Goal: Find specific page/section: Find specific page/section

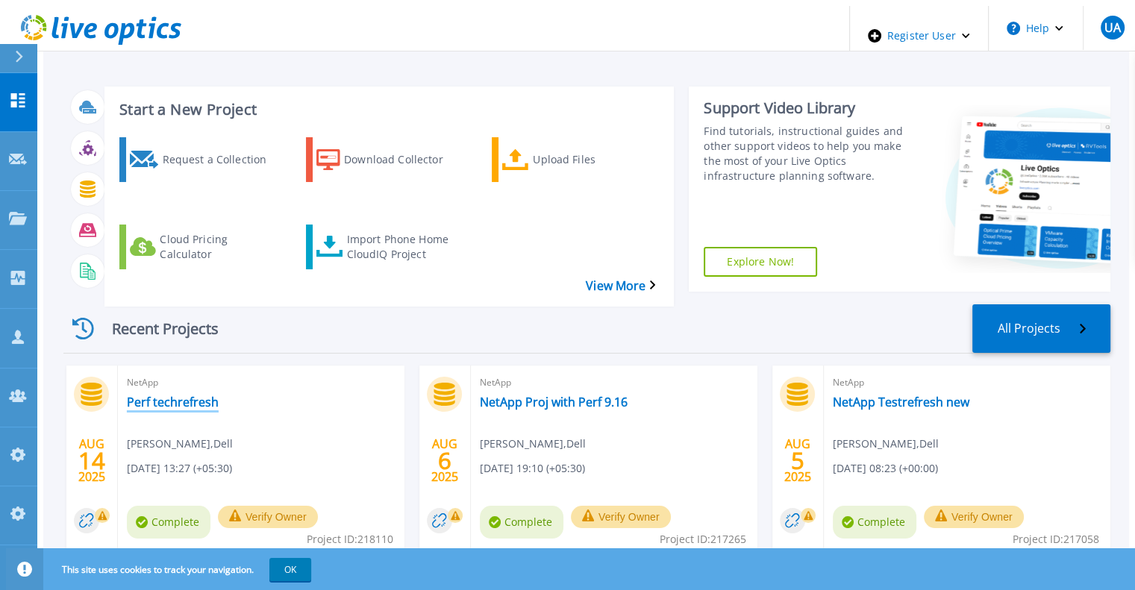
click at [190, 395] on link "Perf techrefresh" at bounding box center [173, 402] width 92 height 15
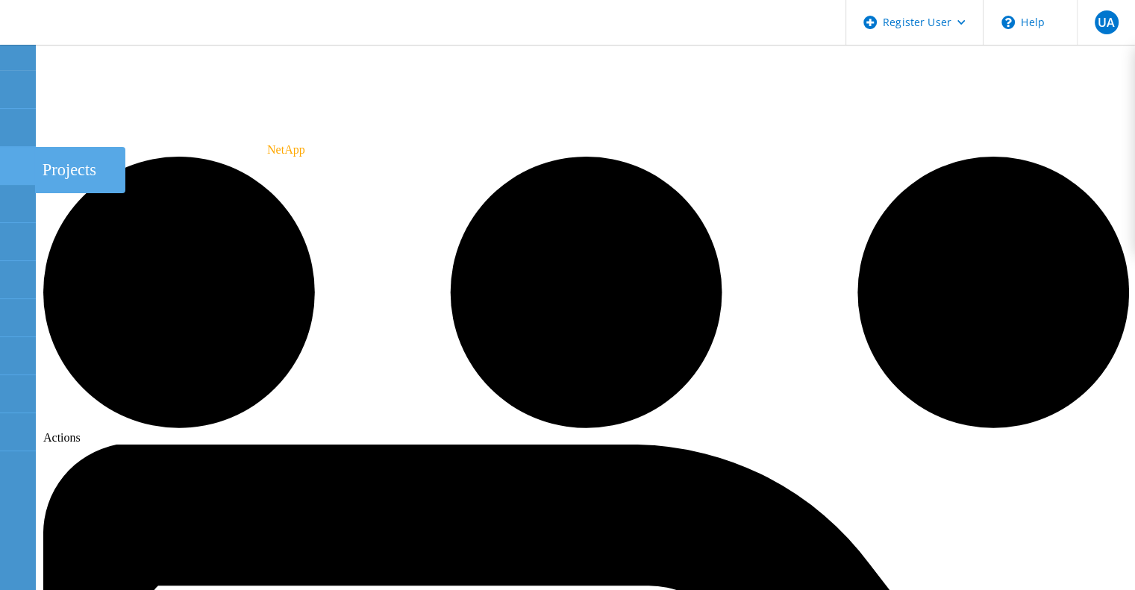
click at [8, 159] on use at bounding box center [8, 159] width 0 height 0
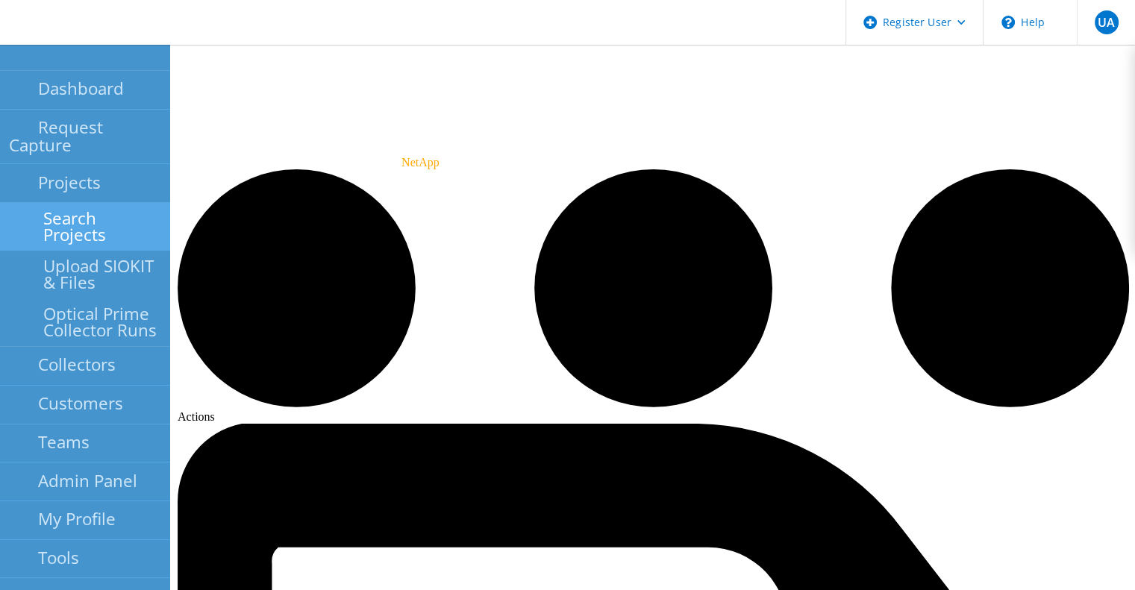
click at [69, 203] on link "Search Projects" at bounding box center [85, 227] width 170 height 48
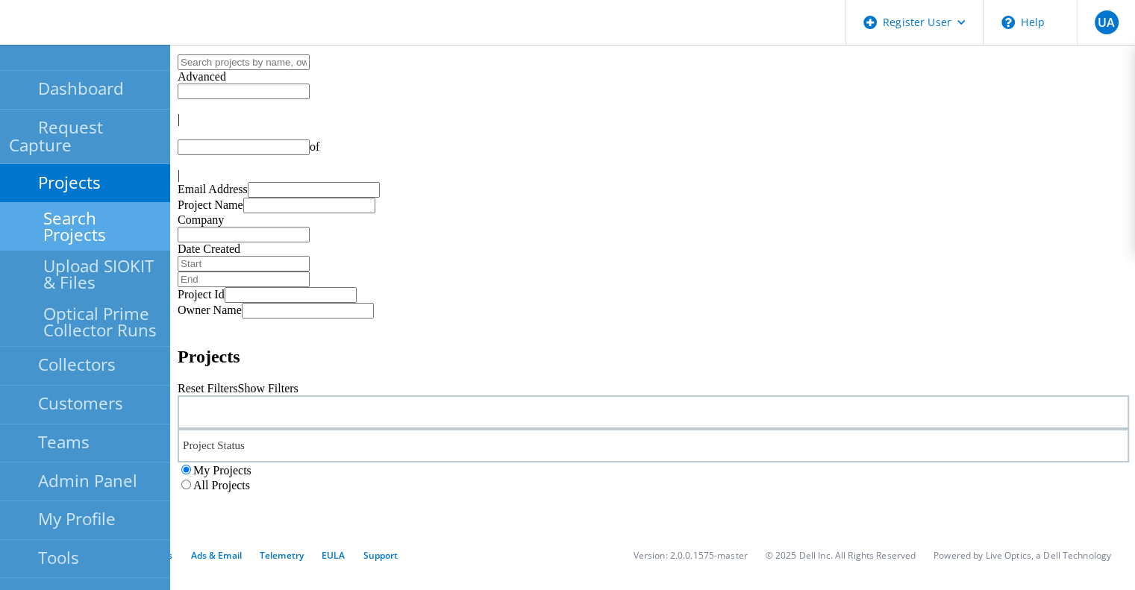
type input "1"
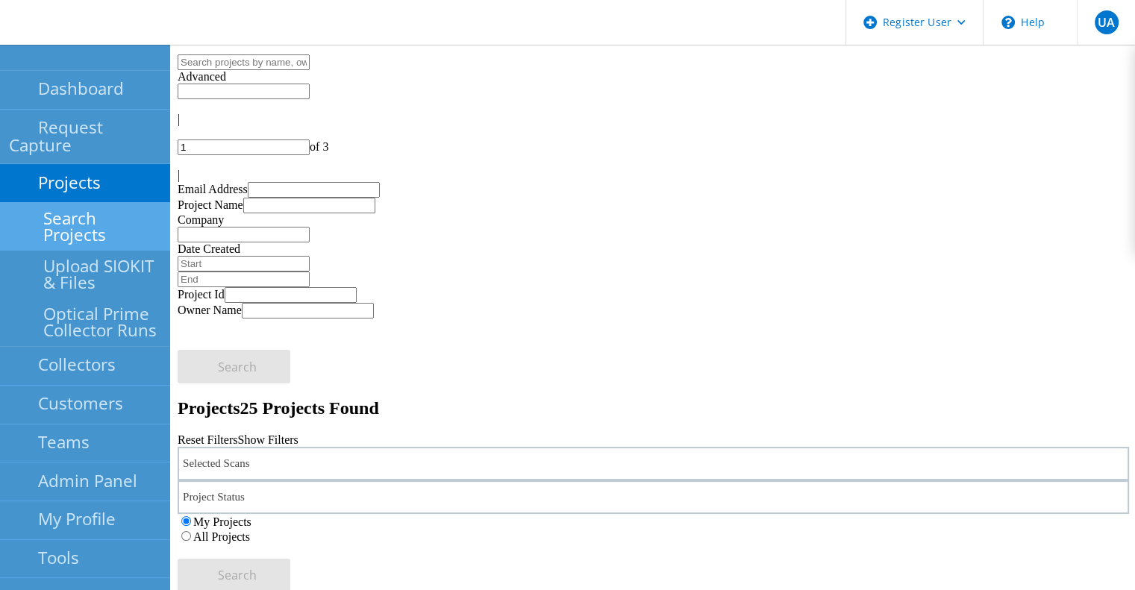
click at [250, 531] on label "All Projects" at bounding box center [221, 537] width 57 height 13
click at [191, 531] on input "All Projects" at bounding box center [186, 536] width 10 height 10
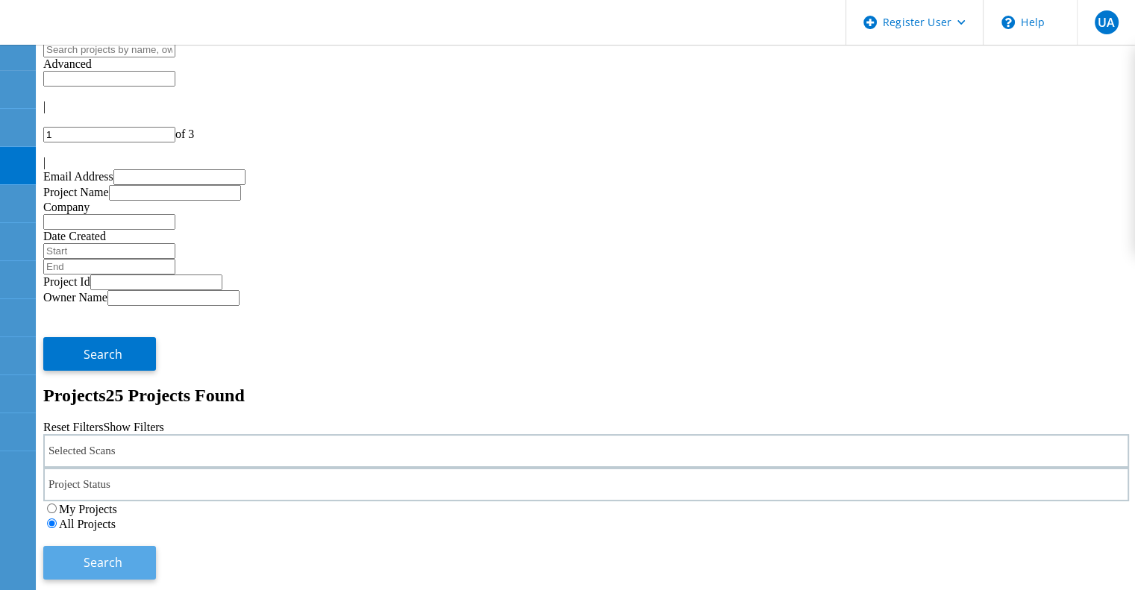
click at [156, 546] on button "Search" at bounding box center [99, 563] width 113 height 34
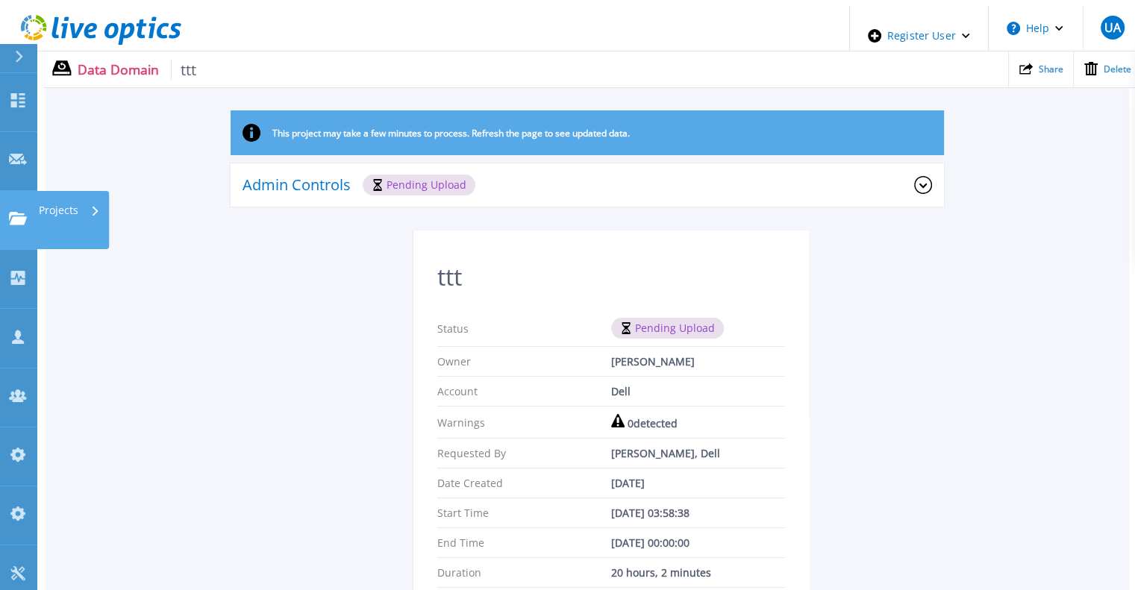
click at [19, 191] on link "Projects Projects" at bounding box center [18, 220] width 37 height 59
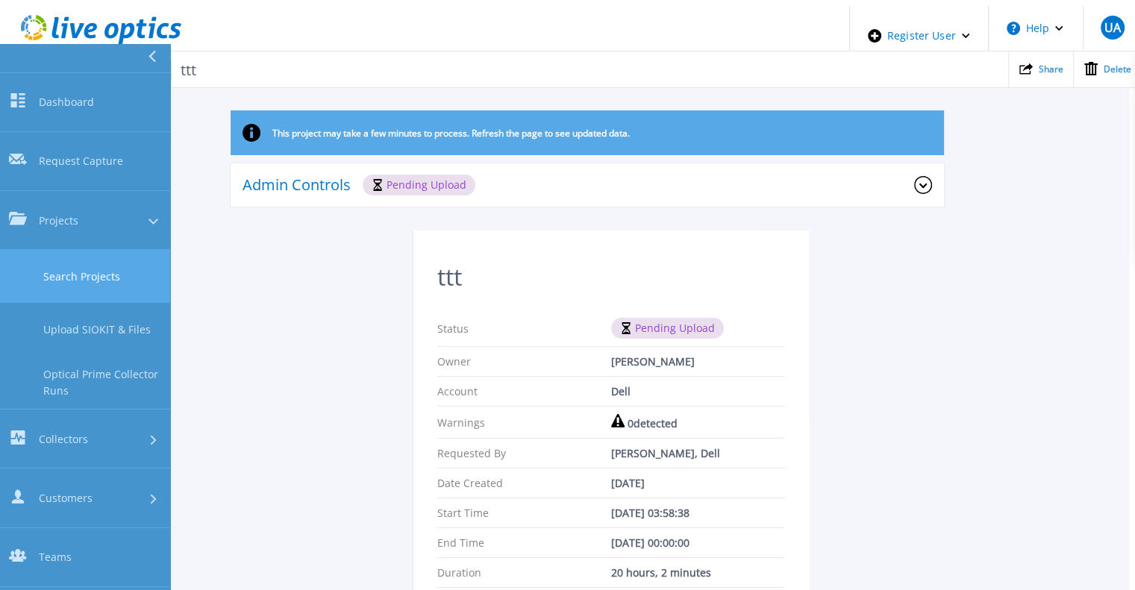
click at [112, 250] on link "Search Projects" at bounding box center [85, 276] width 170 height 53
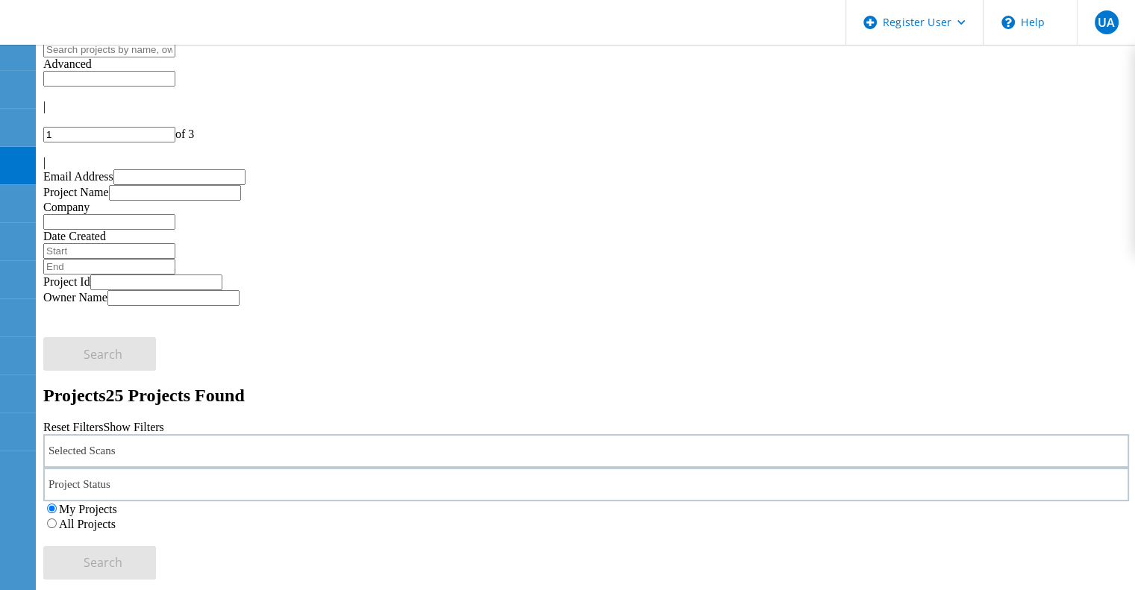
click at [116, 518] on label "All Projects" at bounding box center [87, 524] width 57 height 13
click at [57, 519] on input "All Projects" at bounding box center [52, 524] width 10 height 10
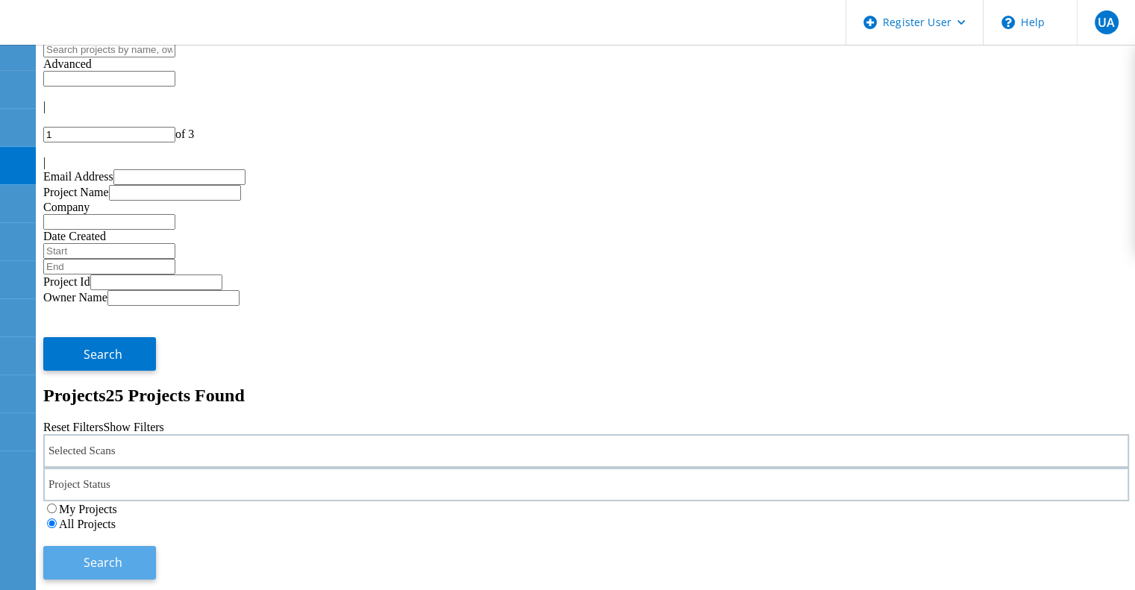
click at [156, 546] on button "Search" at bounding box center [99, 563] width 113 height 34
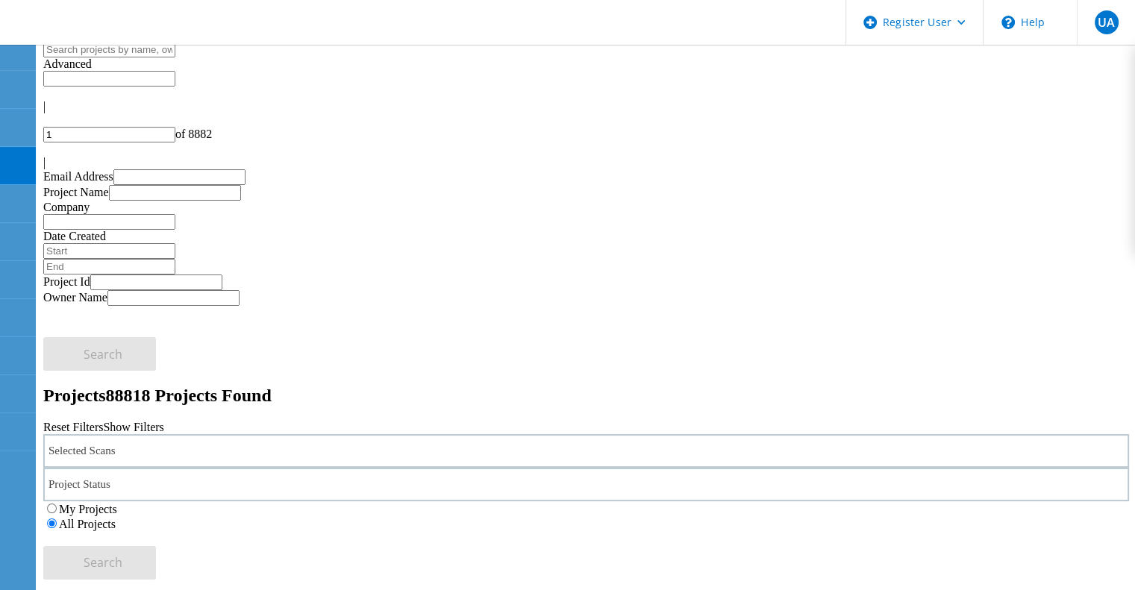
click at [52, 153] on icon at bounding box center [47, 159] width 9 height 13
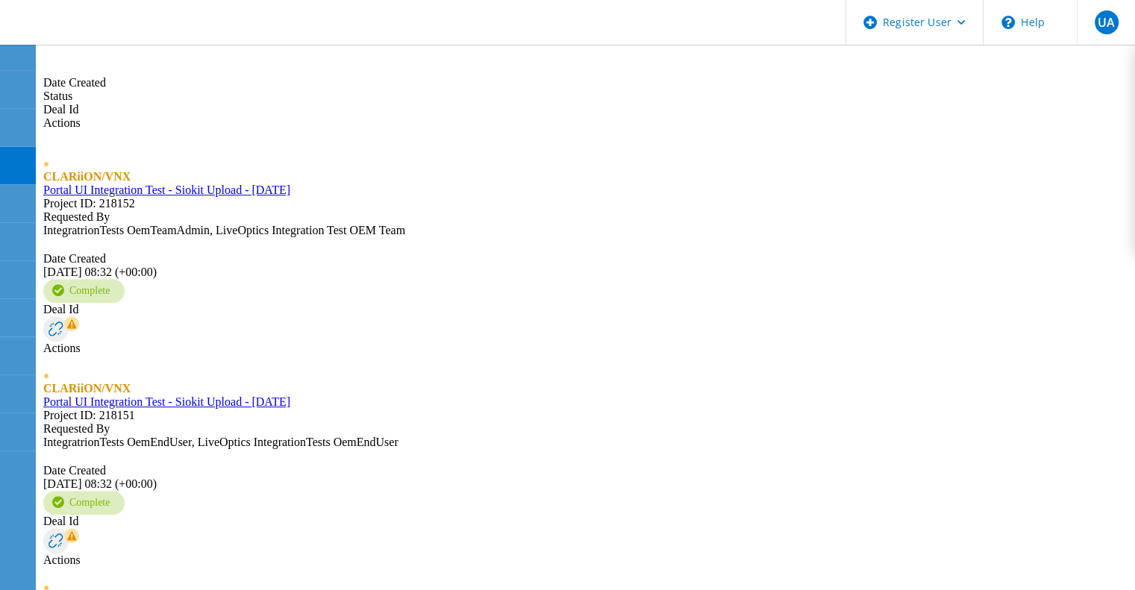
scroll to position [663, 0]
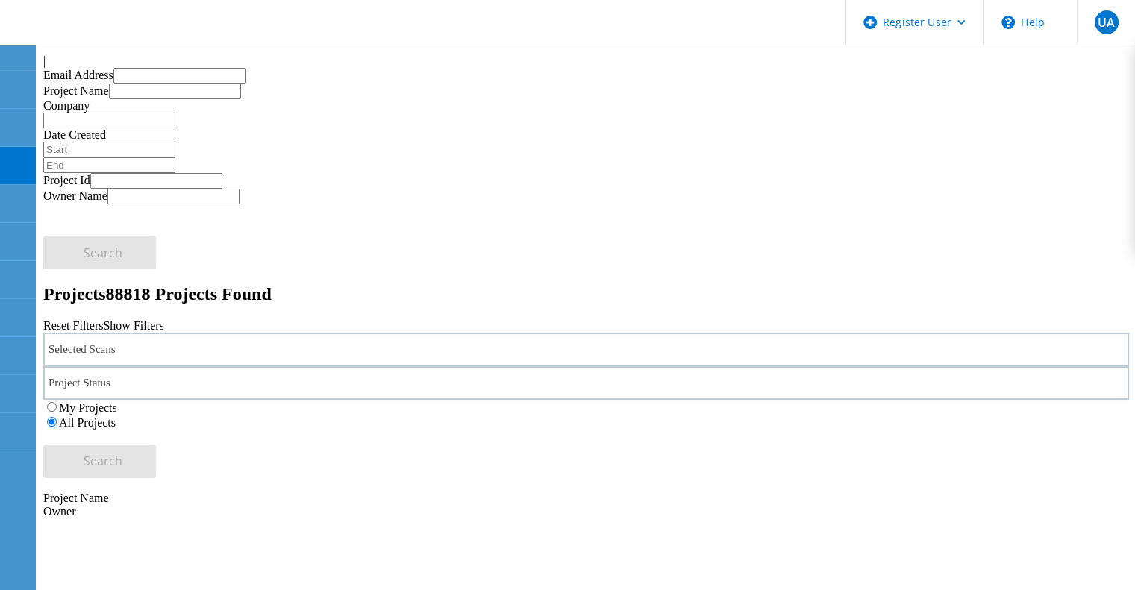
scroll to position [0, 0]
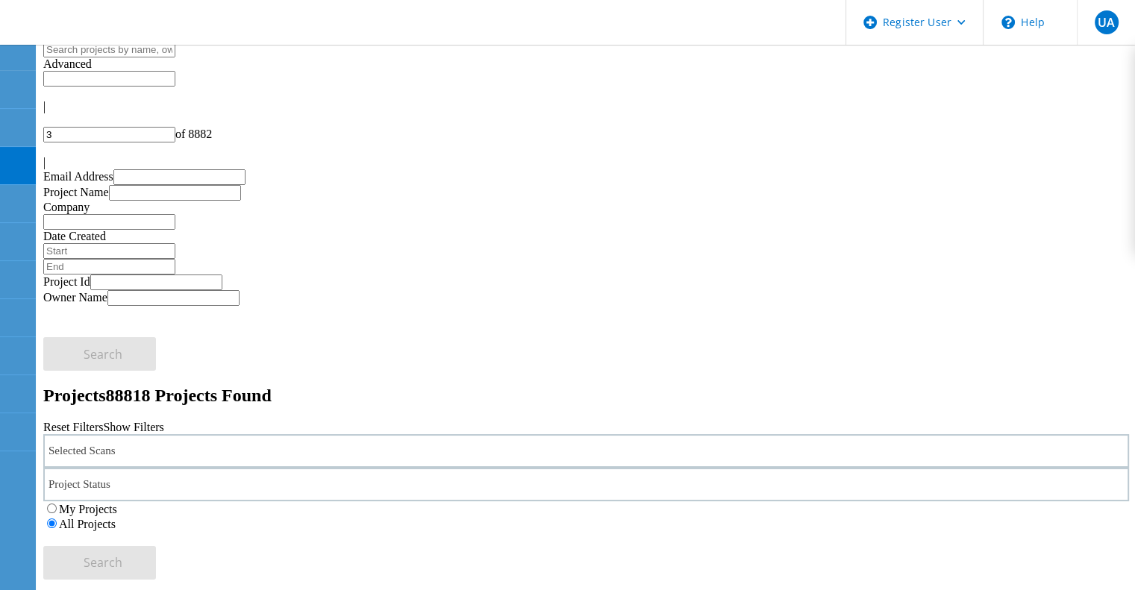
click at [52, 153] on icon at bounding box center [47, 159] width 9 height 13
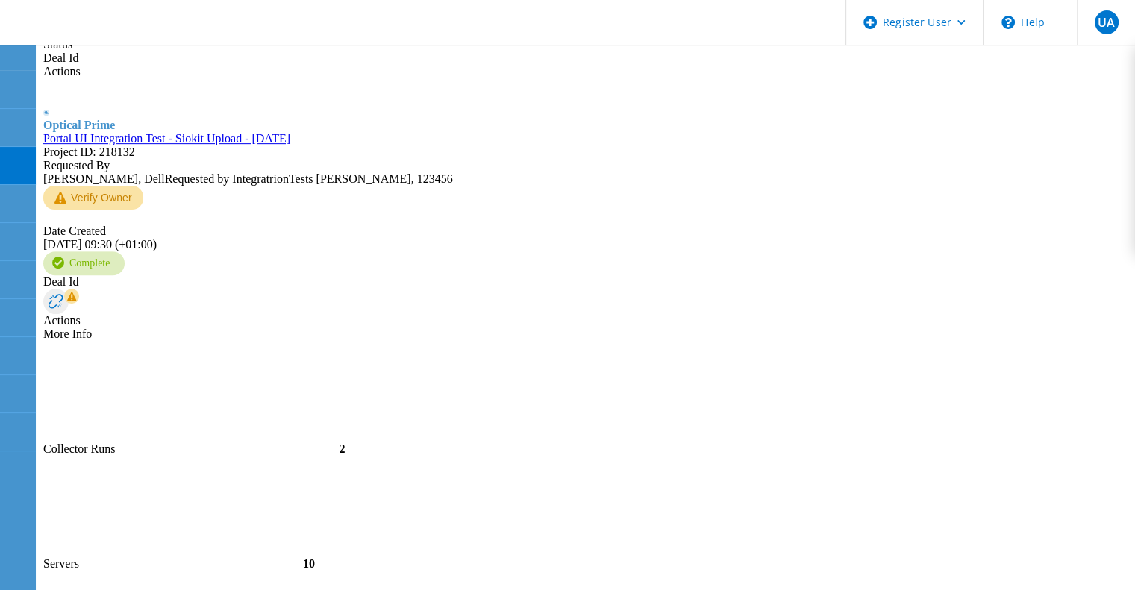
scroll to position [750, 0]
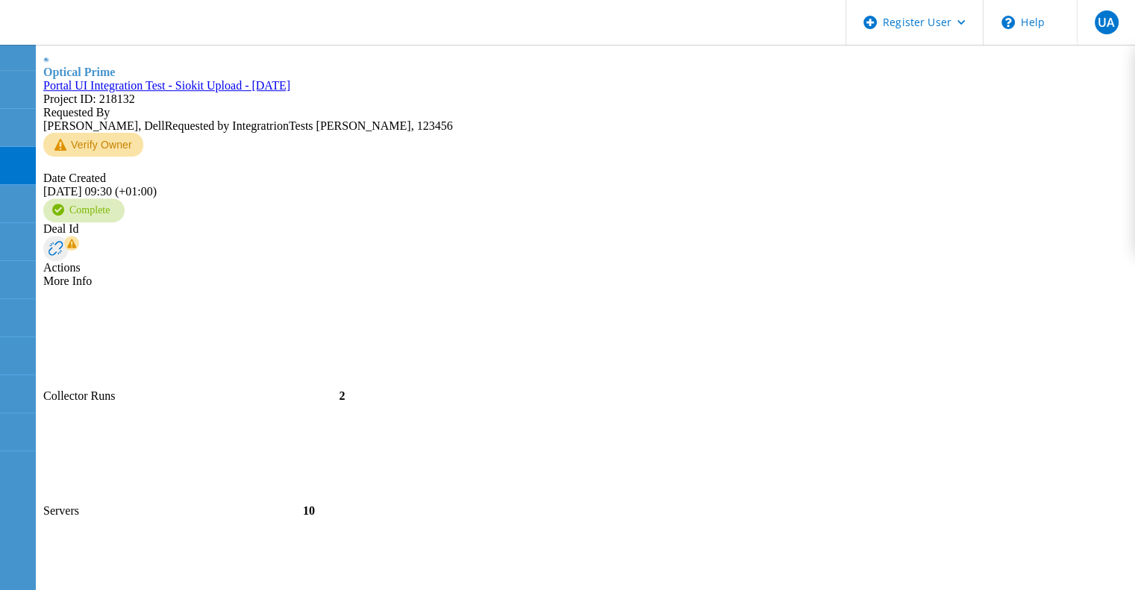
type input "5"
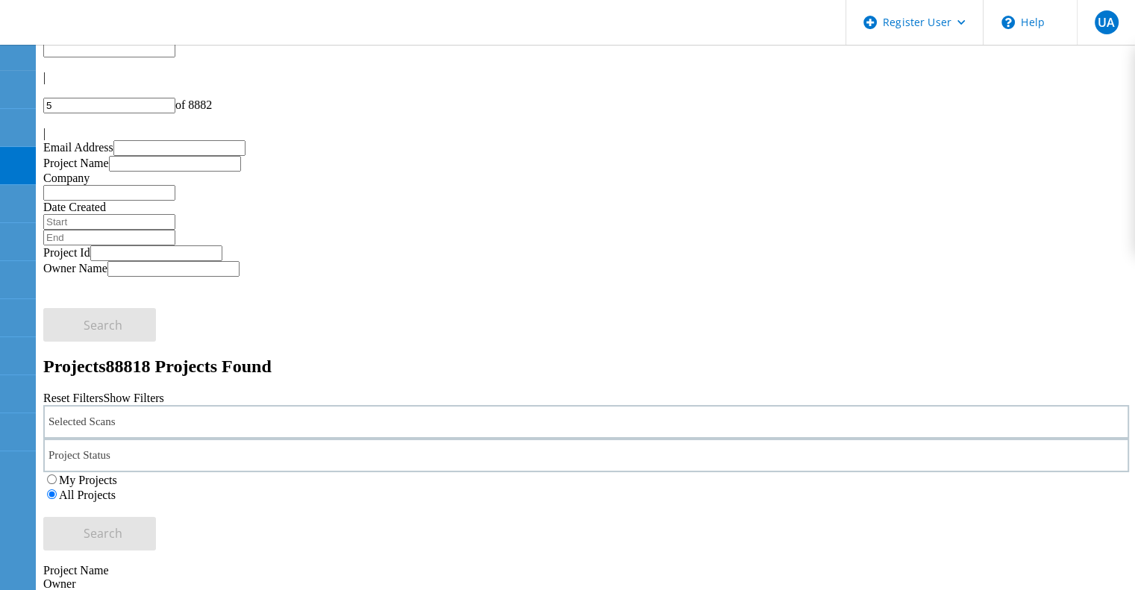
scroll to position [0, 0]
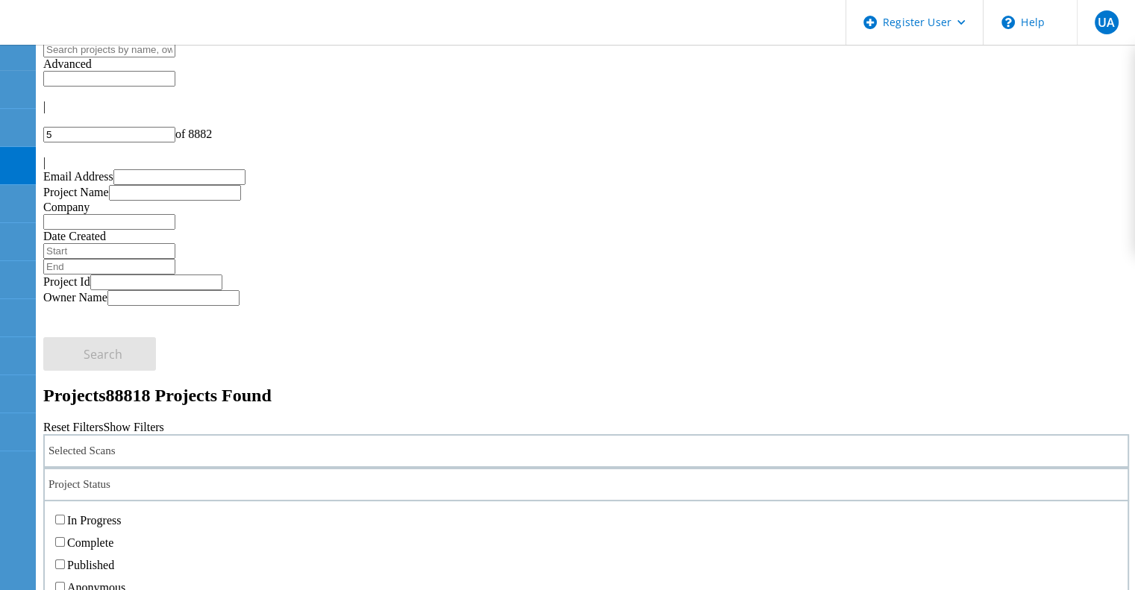
click at [496, 468] on div "Project Status" at bounding box center [586, 485] width 1086 height 34
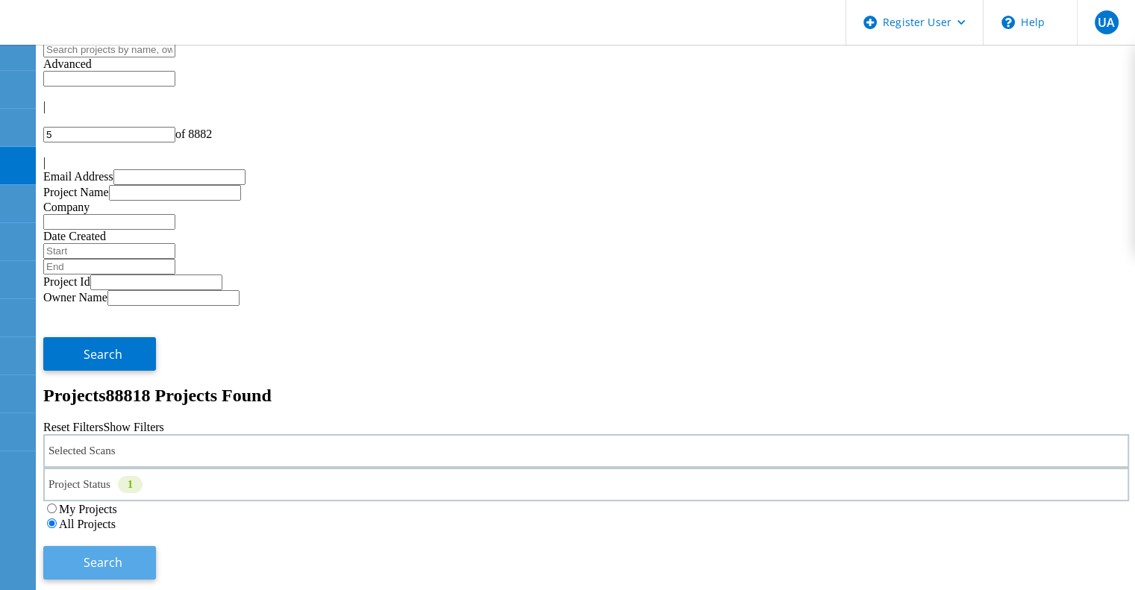
click at [156, 546] on button "Search" at bounding box center [99, 563] width 113 height 34
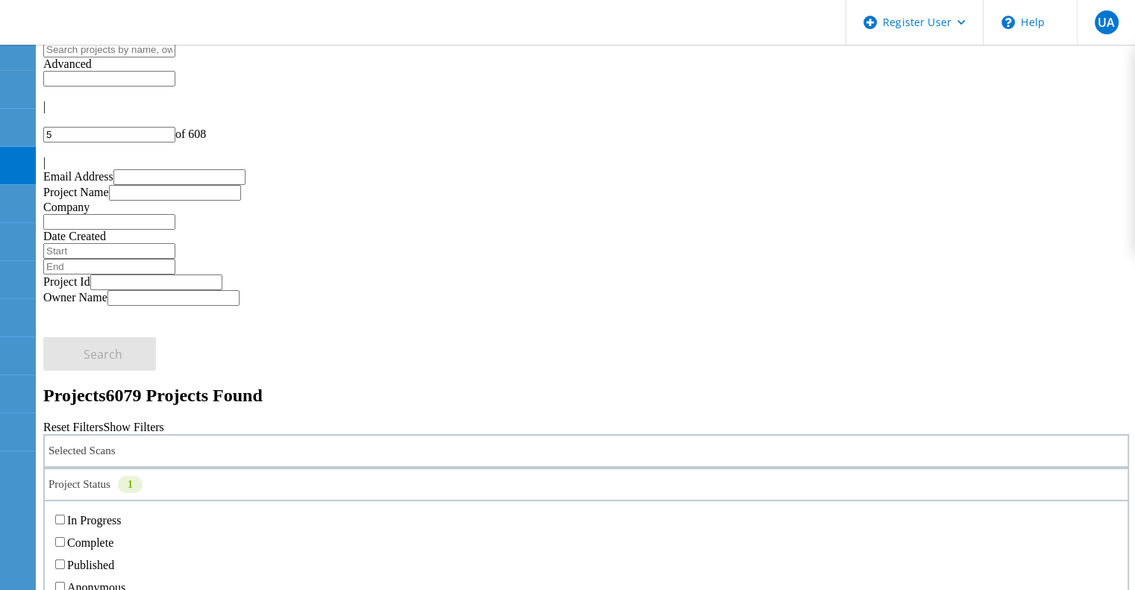
click at [143, 476] on div "1" at bounding box center [130, 484] width 25 height 17
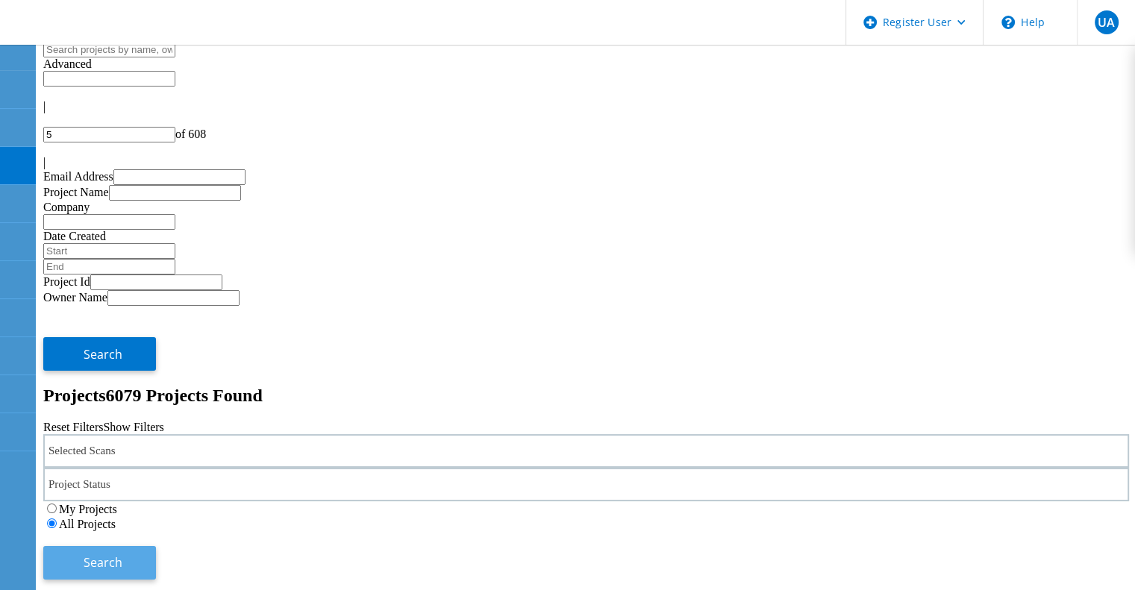
click at [122, 554] on span "Search" at bounding box center [103, 562] width 39 height 16
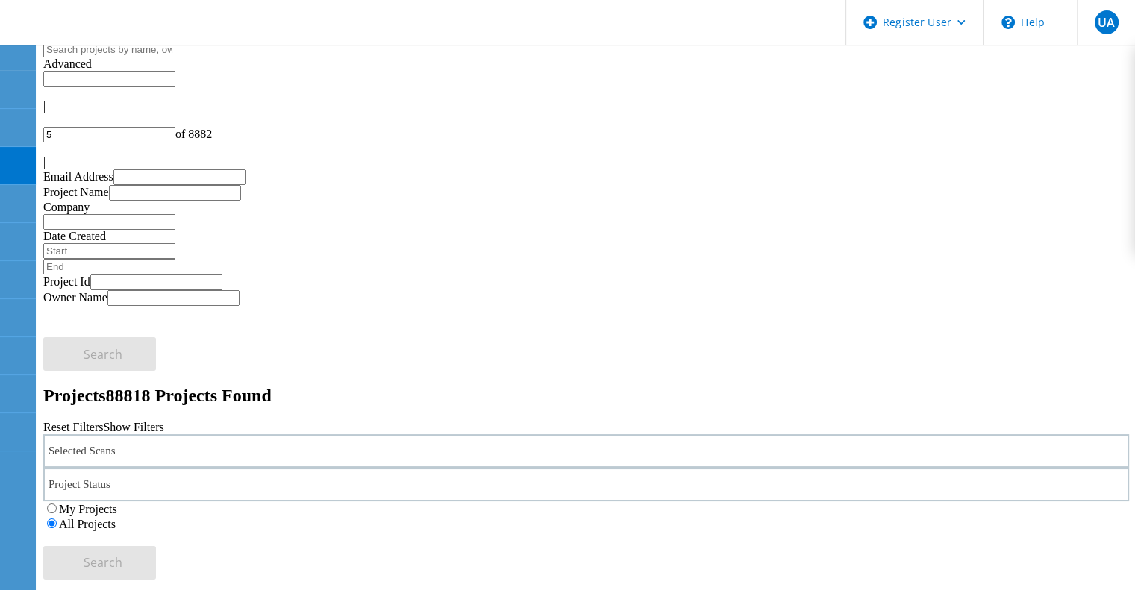
click at [187, 434] on div "Selected Scans" at bounding box center [586, 451] width 1086 height 34
click at [131, 376] on label "NetApp" at bounding box center [112, 382] width 38 height 13
click at [91, 377] on input "NetApp" at bounding box center [86, 382] width 10 height 10
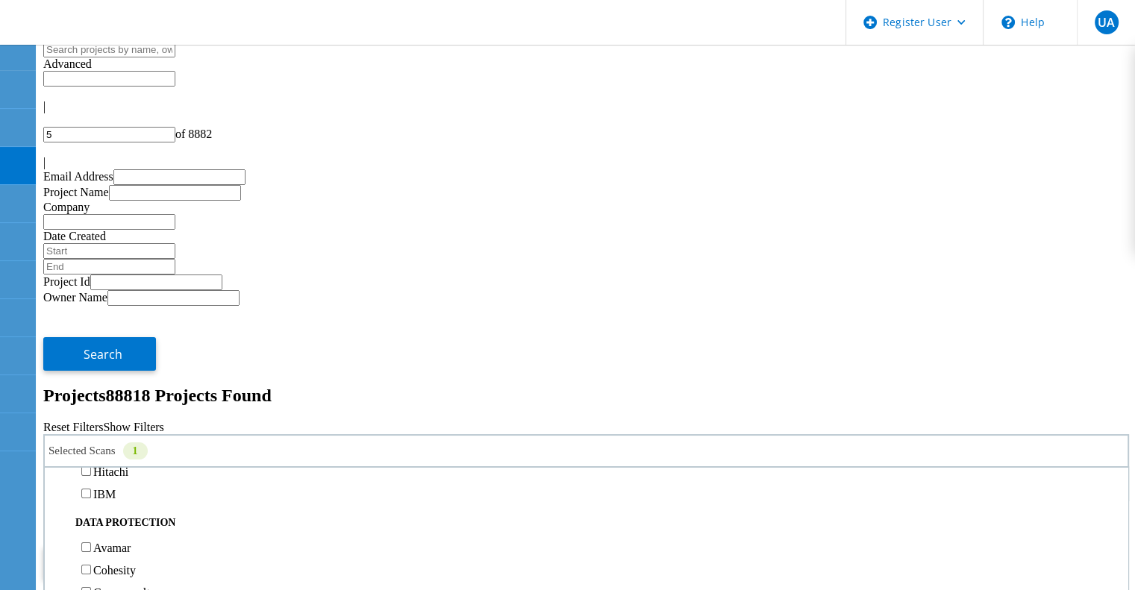
click at [122, 554] on span "Search" at bounding box center [103, 562] width 39 height 16
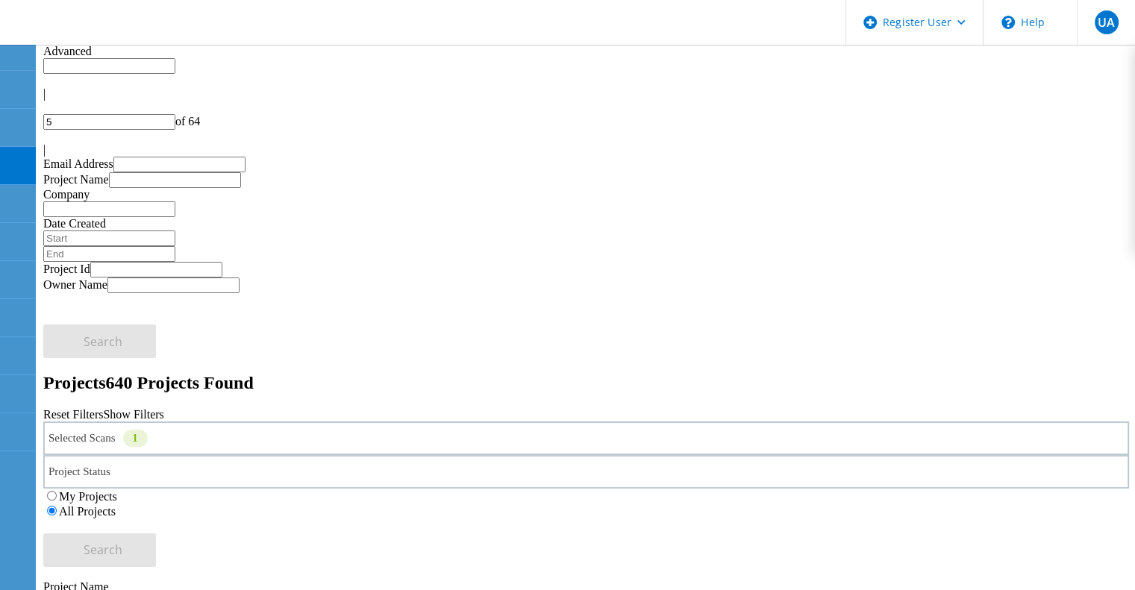
scroll to position [6, 0]
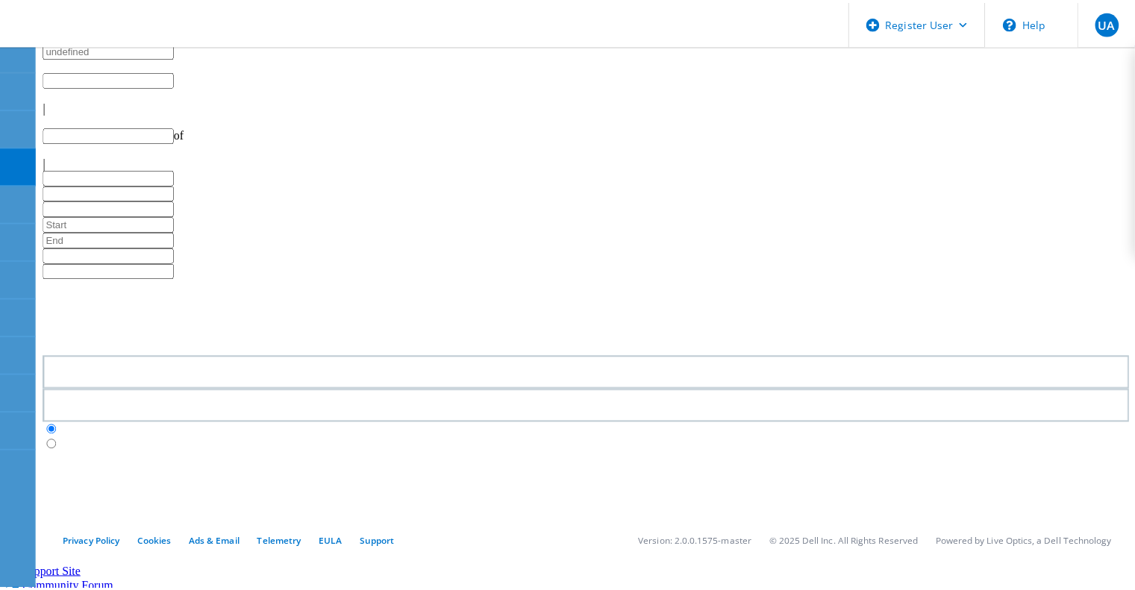
scroll to position [6, 0]
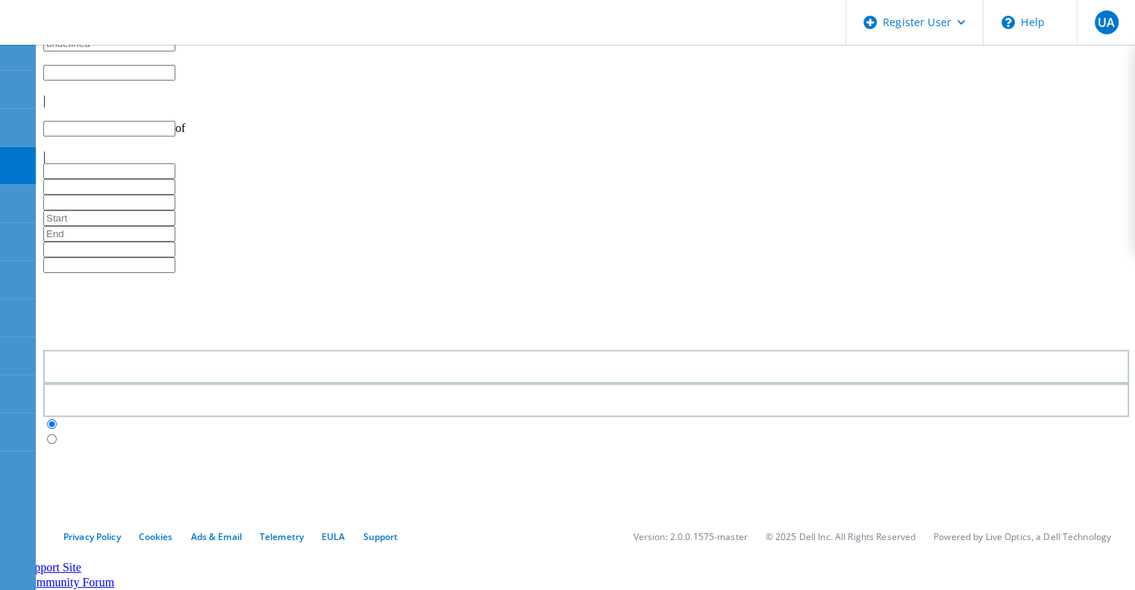
type input "1"
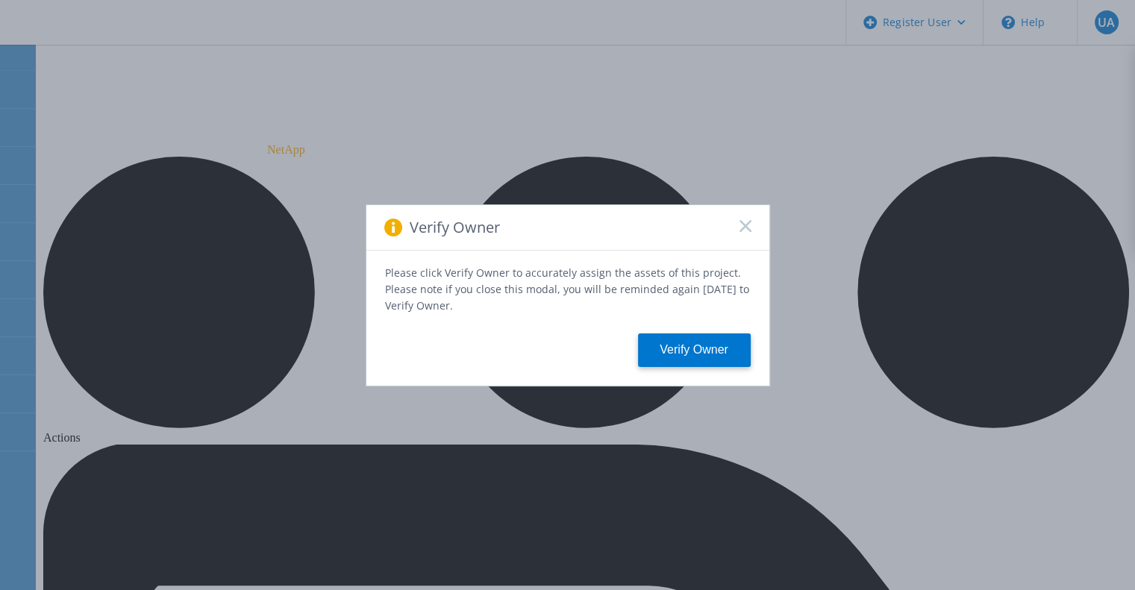
click at [748, 225] on rect at bounding box center [745, 225] width 13 height 13
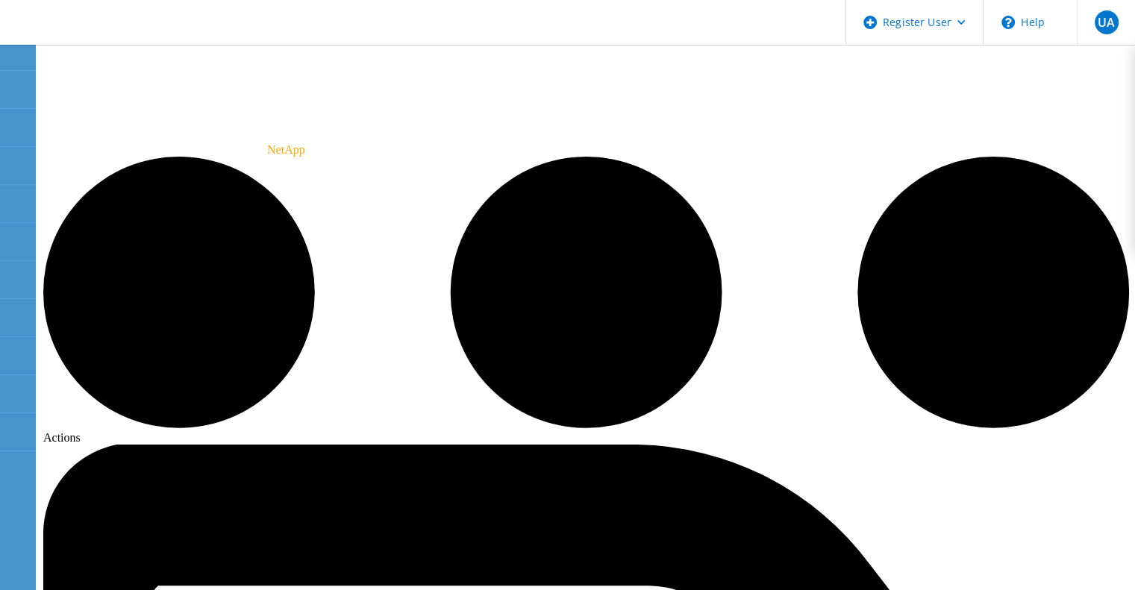
radio input "true"
radio input "false"
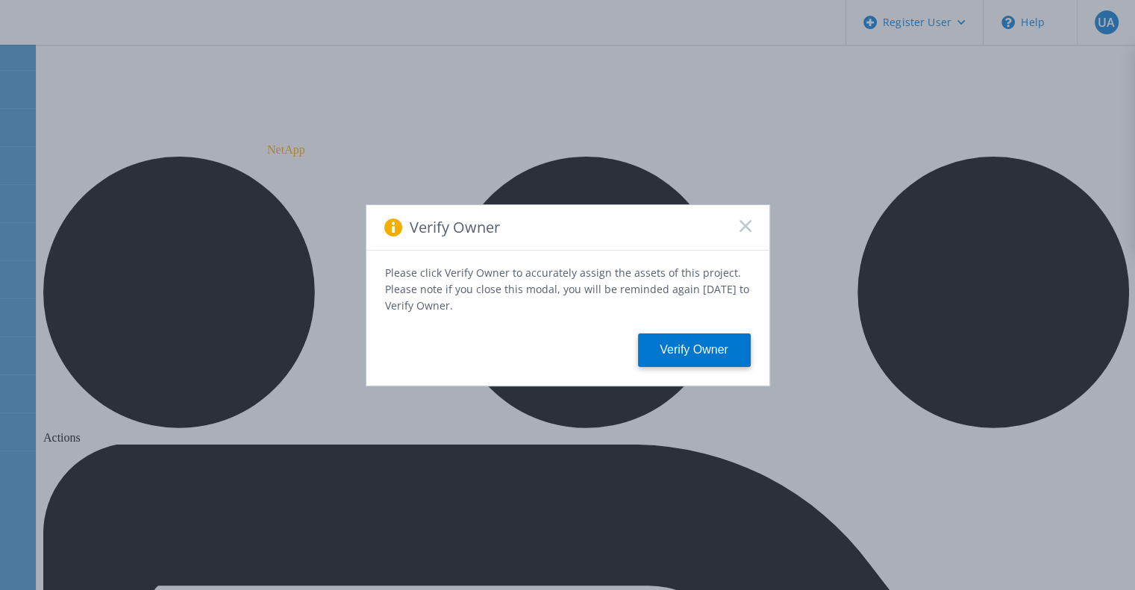
click at [740, 232] on rect at bounding box center [745, 225] width 13 height 13
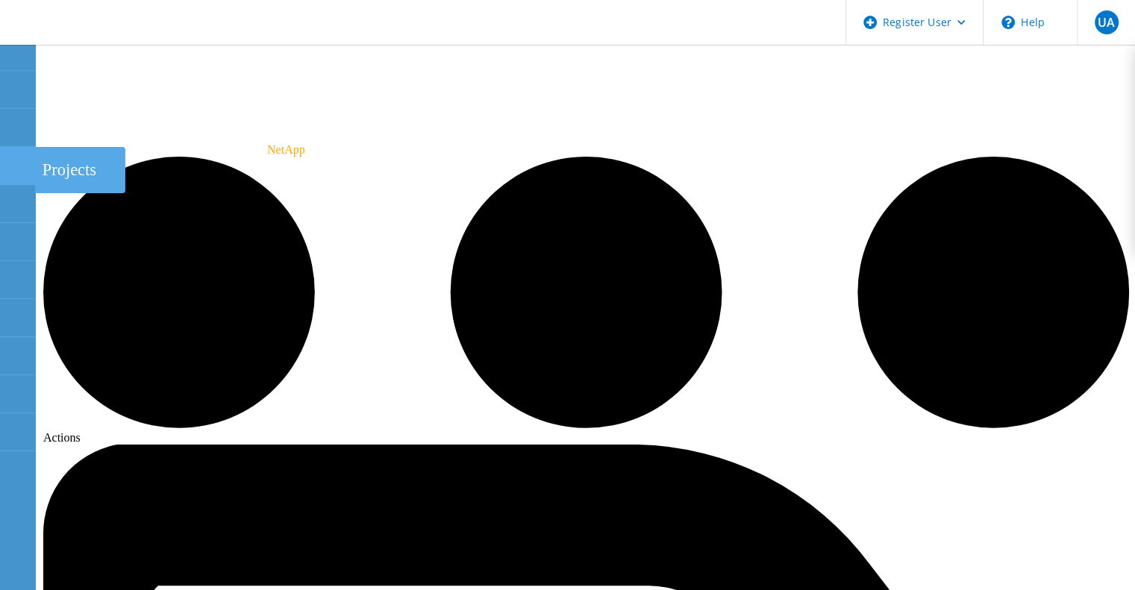
click at [20, 160] on icon at bounding box center [17, 166] width 18 height 14
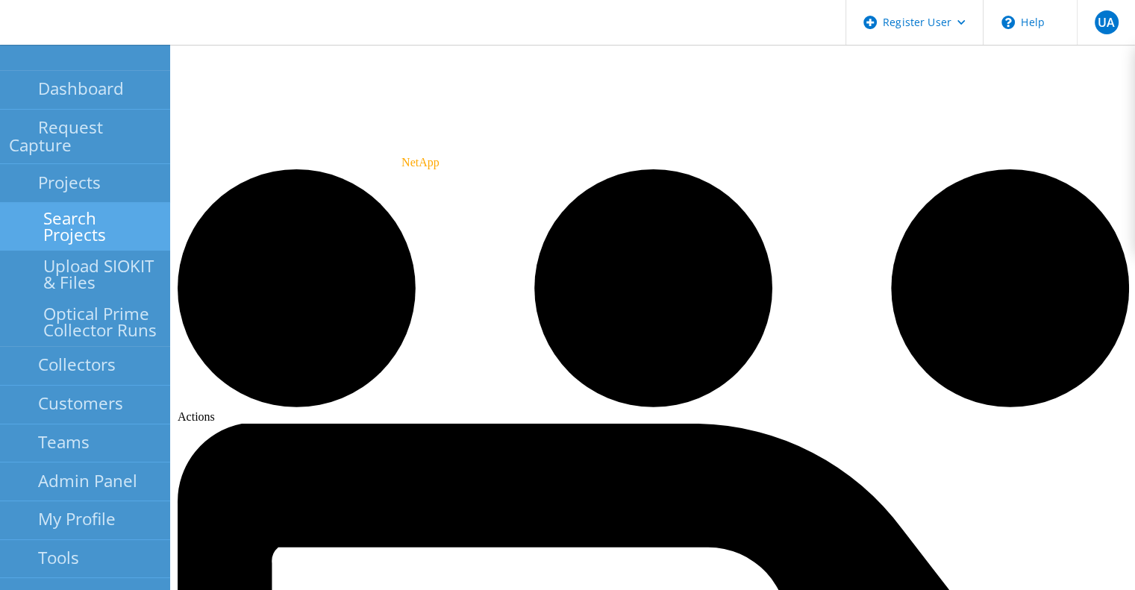
click at [88, 203] on link "Search Projects" at bounding box center [85, 227] width 170 height 48
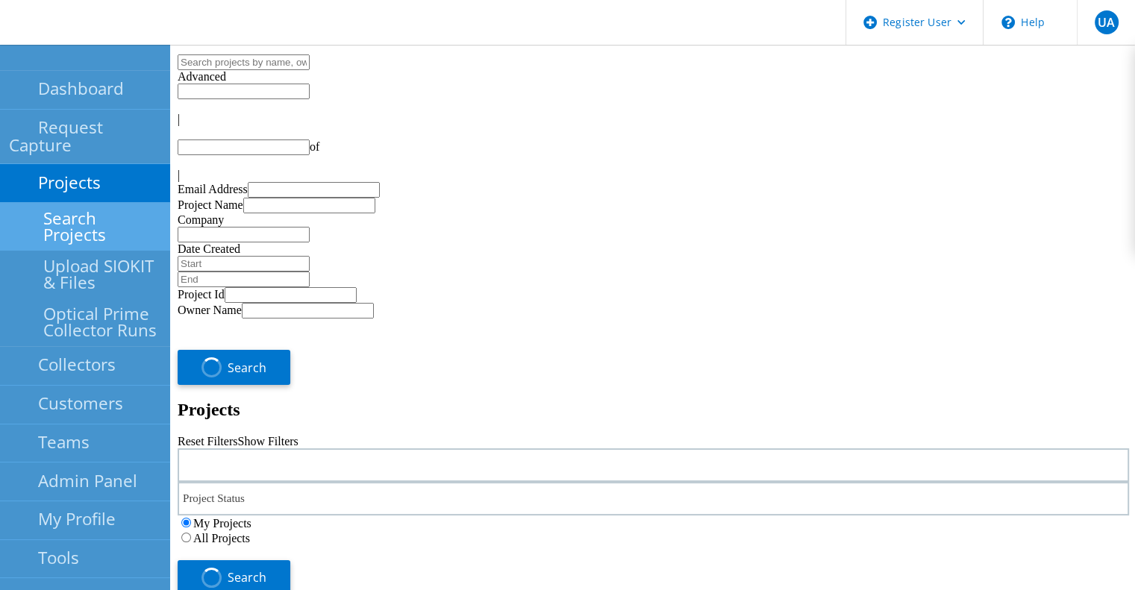
type input "1"
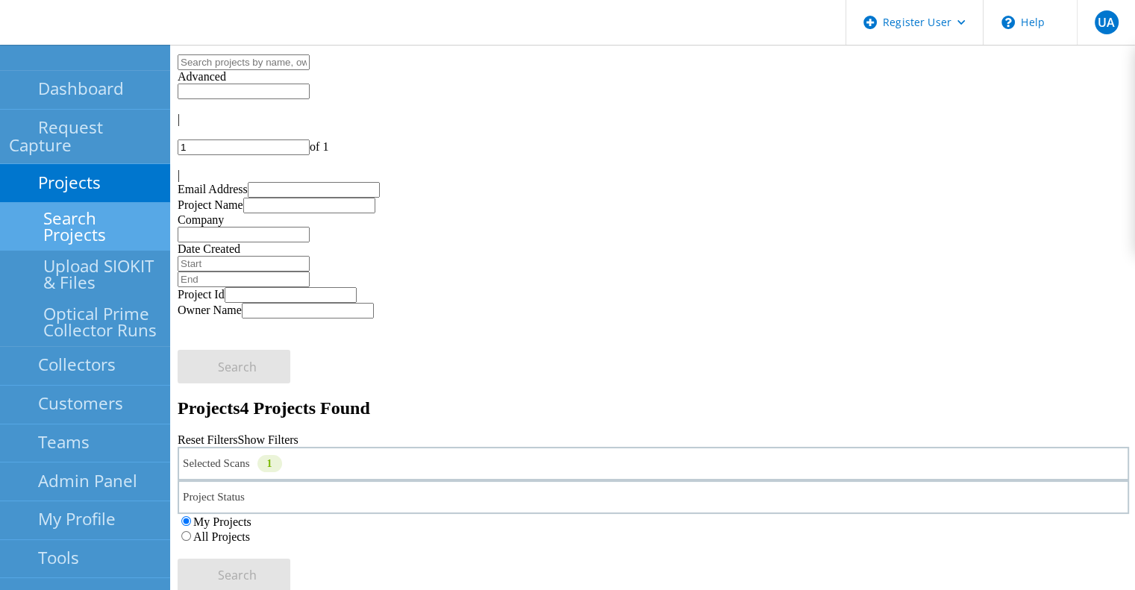
scroll to position [101, 0]
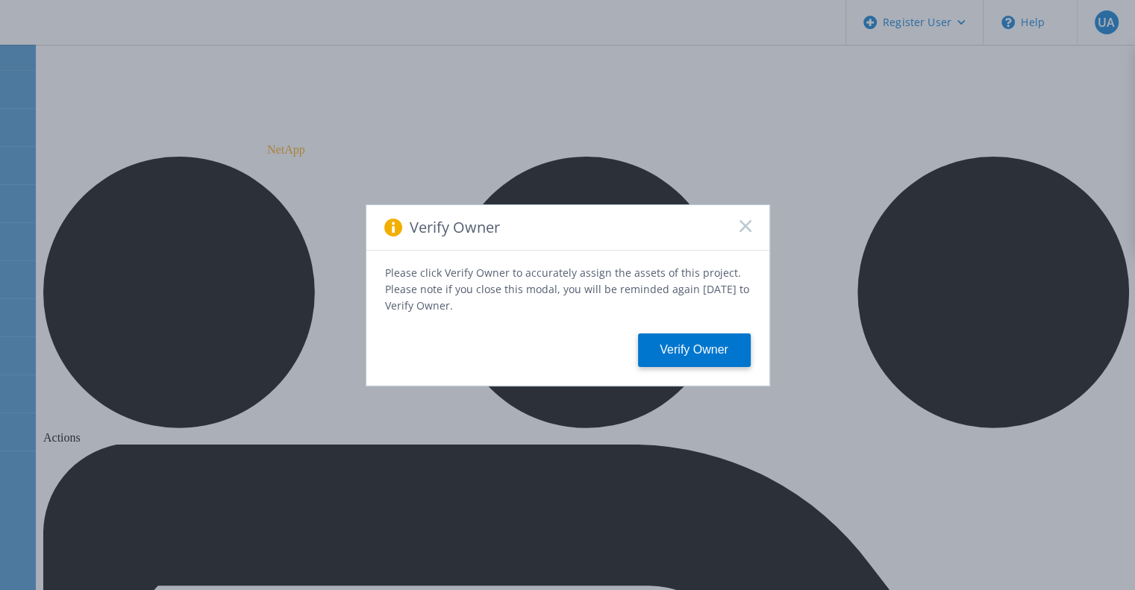
click at [741, 232] on rect at bounding box center [745, 225] width 13 height 13
click at [739, 228] on icon at bounding box center [745, 226] width 12 height 12
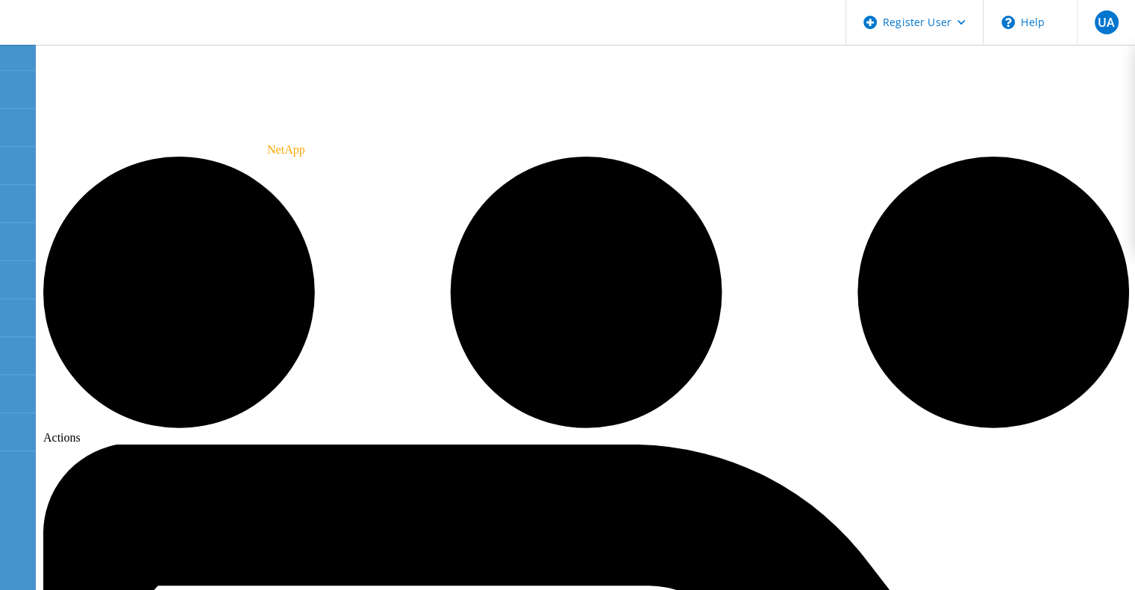
radio input "true"
radio input "false"
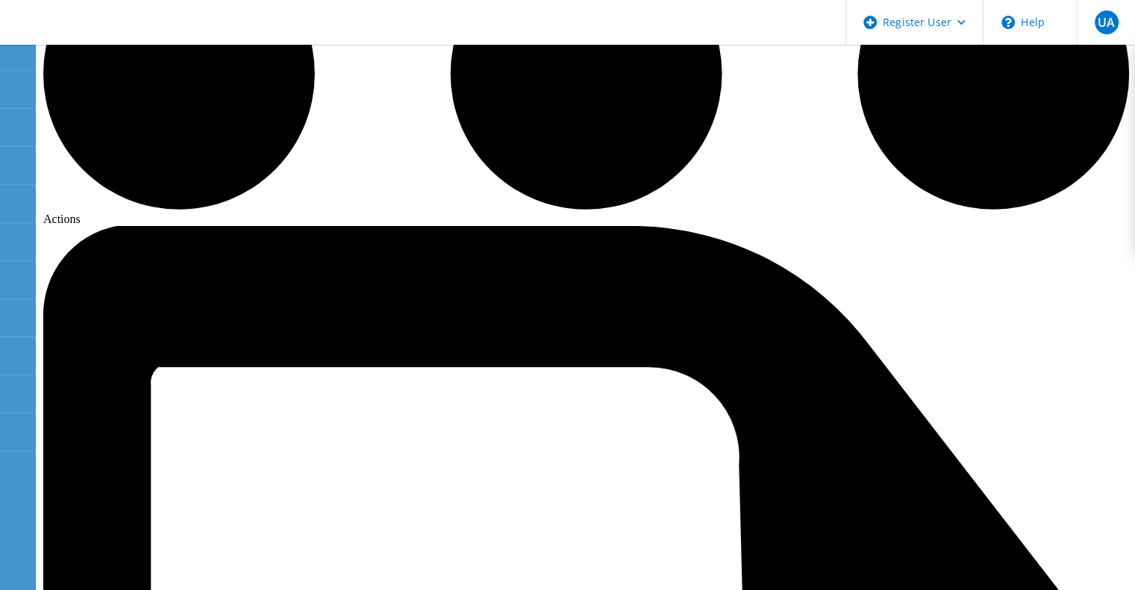
scroll to position [221, 0]
